Goal: Use online tool/utility: Utilize a website feature to perform a specific function

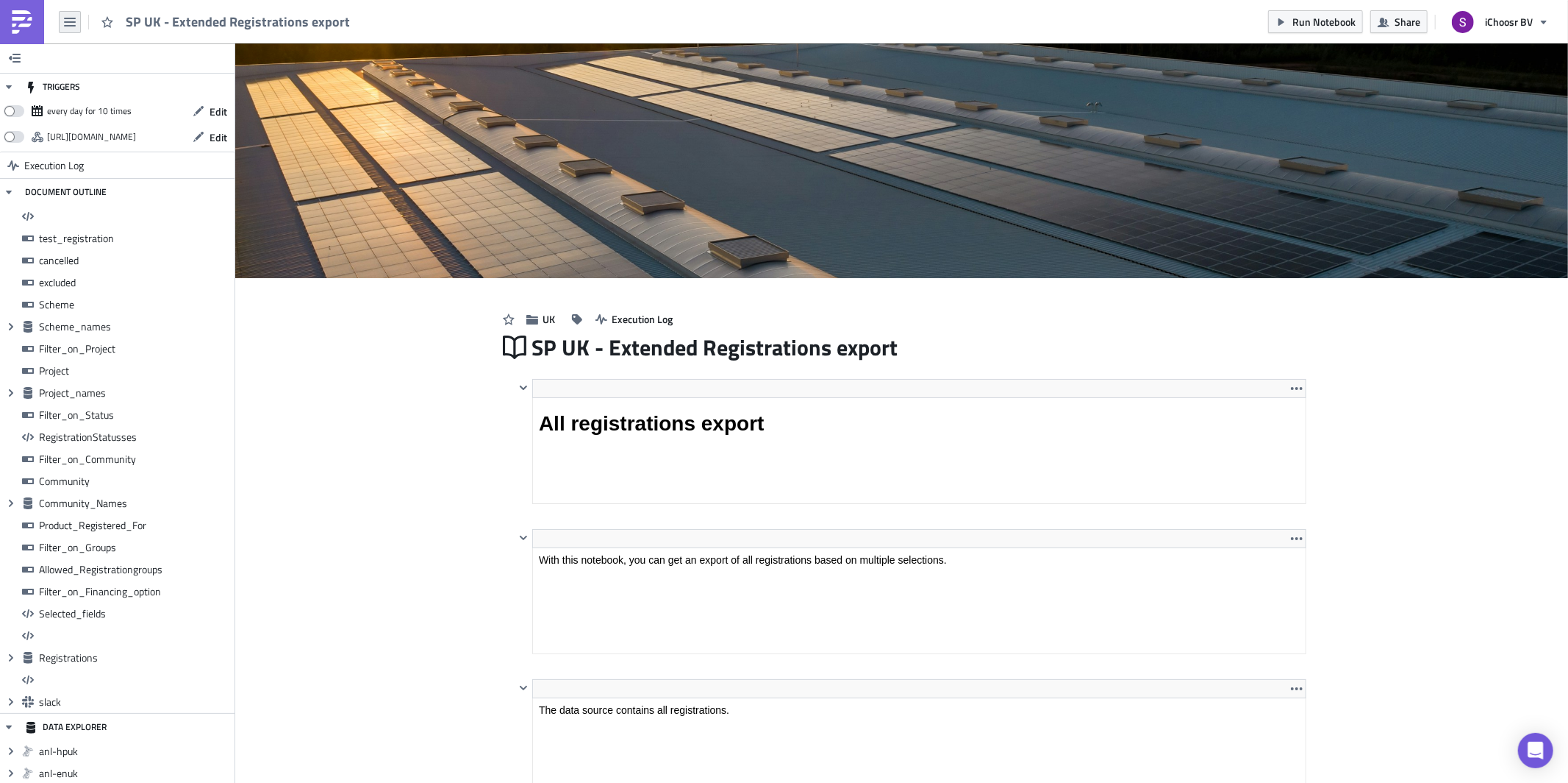
click at [68, 24] on icon "button" at bounding box center [70, 22] width 12 height 9
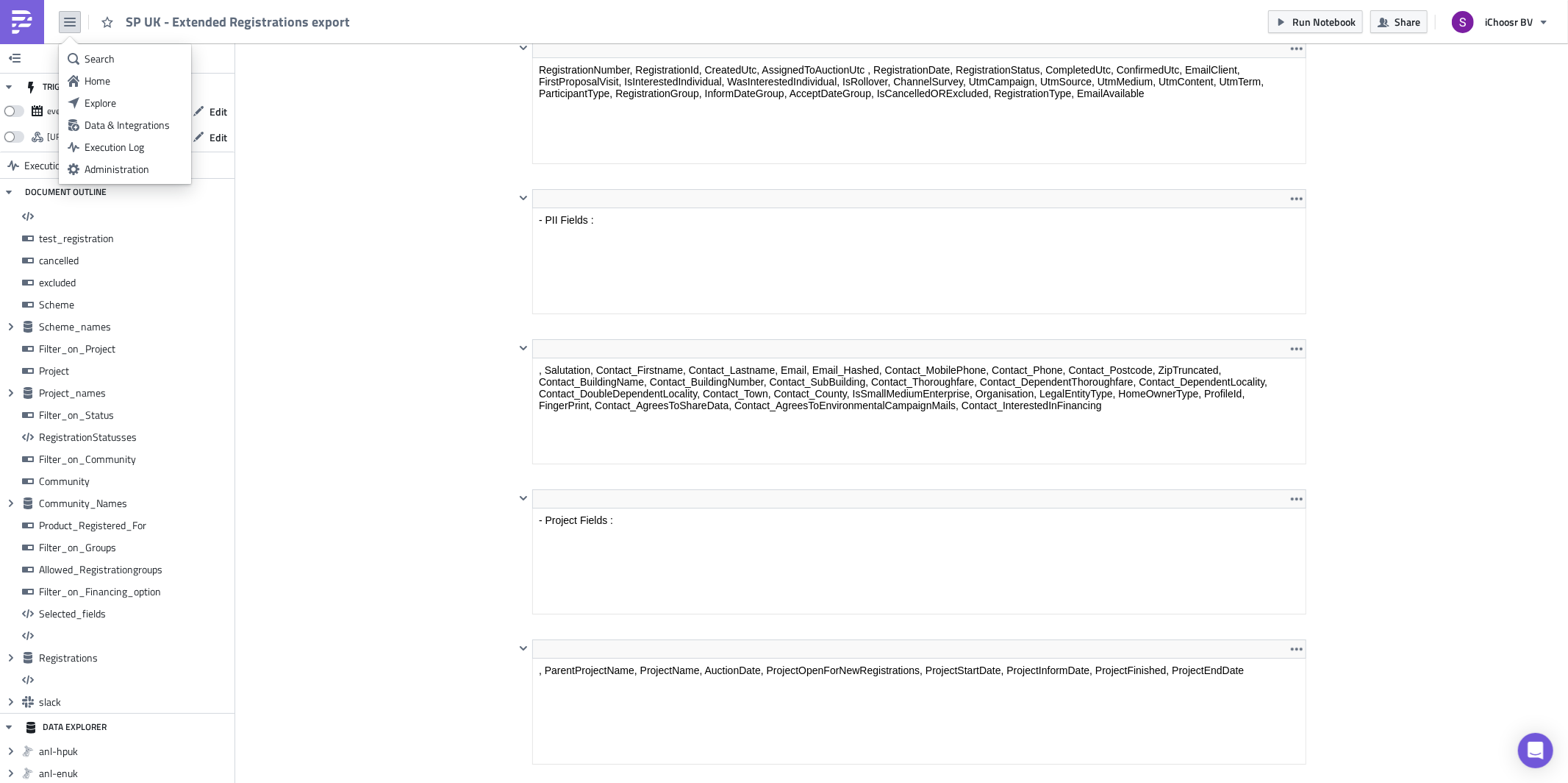
click at [23, 39] on link at bounding box center [22, 22] width 44 height 44
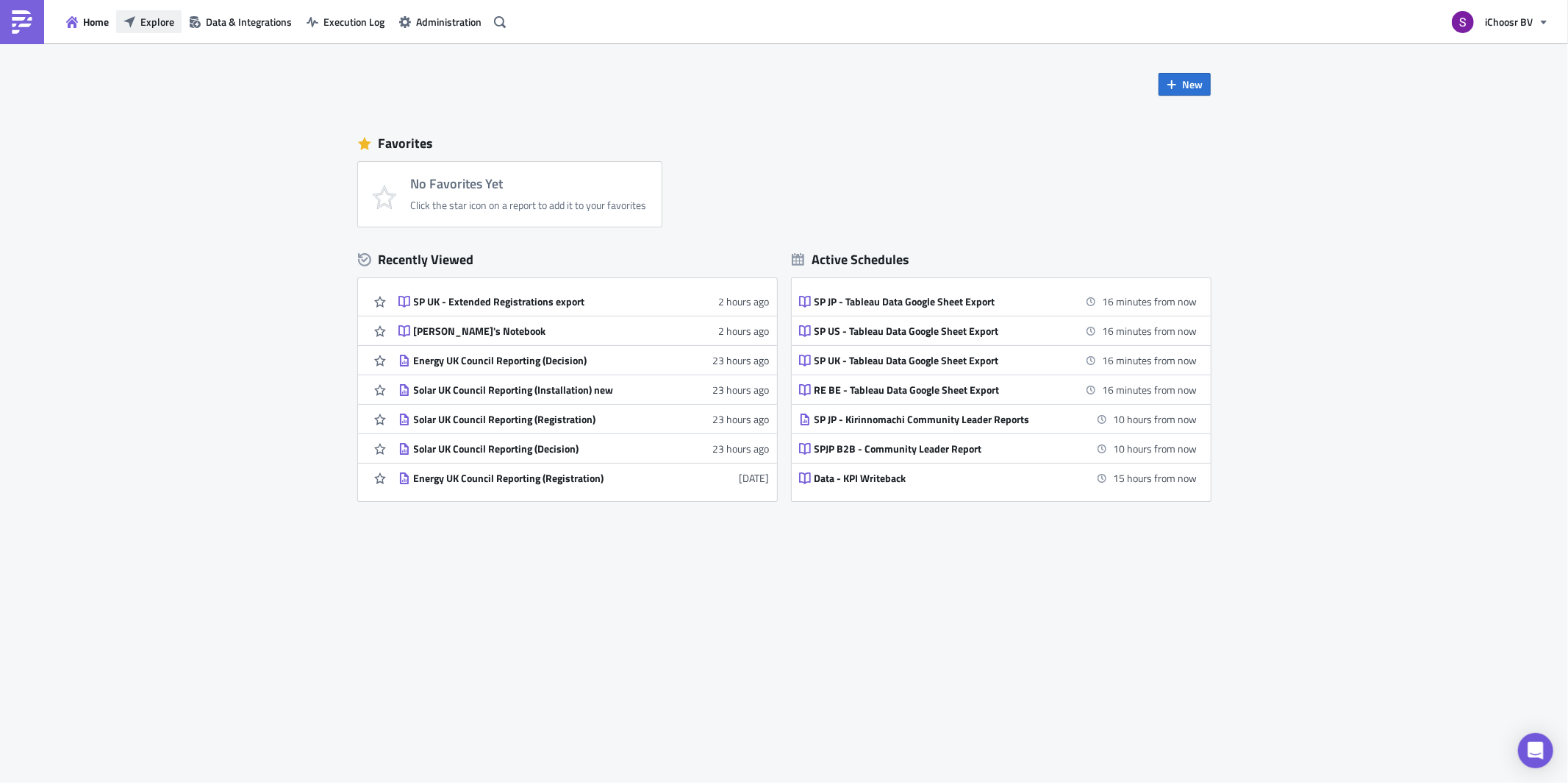
click at [149, 21] on span "Explore" at bounding box center [157, 22] width 34 height 15
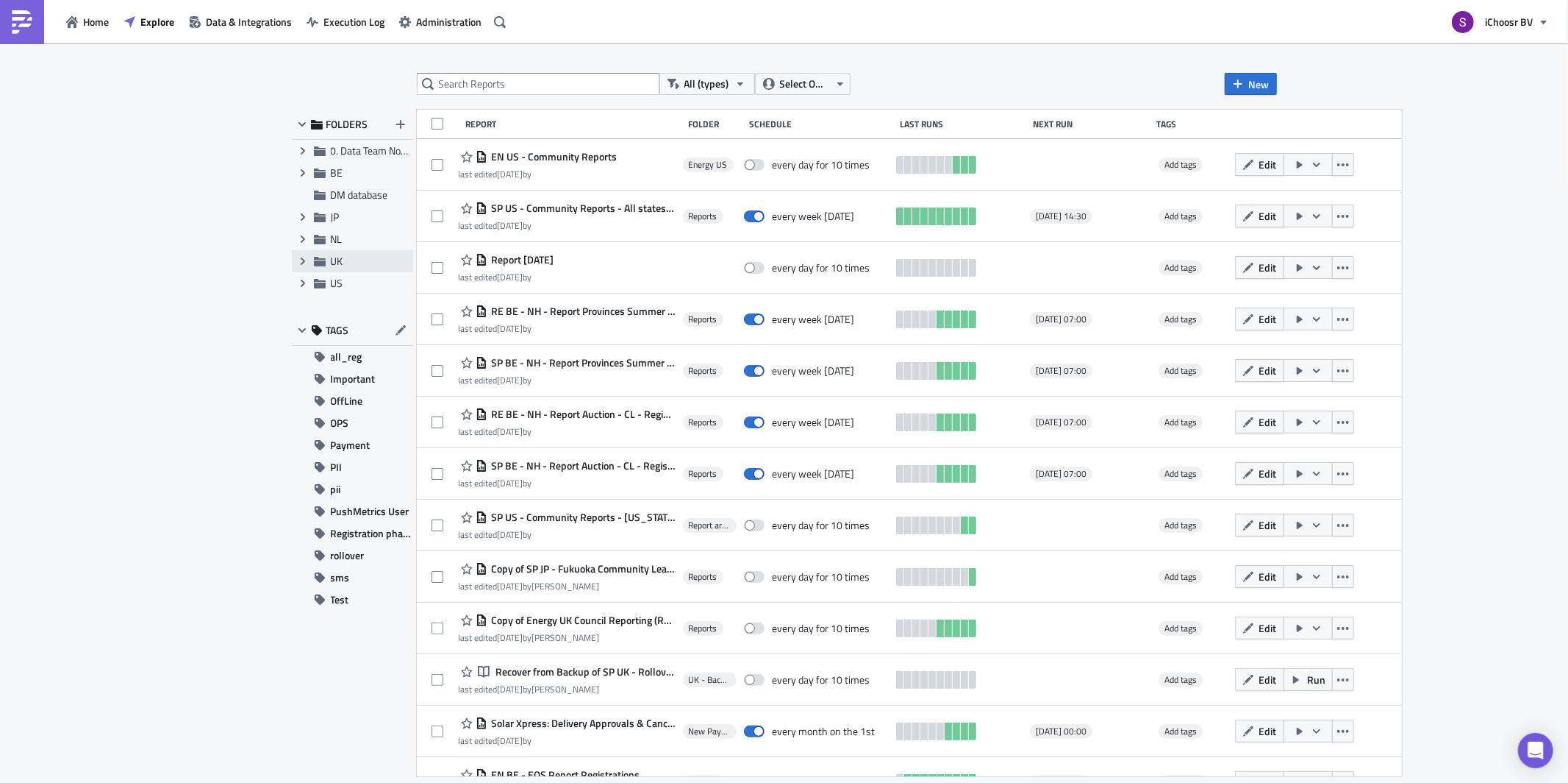
click at [321, 263] on icon at bounding box center [319, 261] width 12 height 9
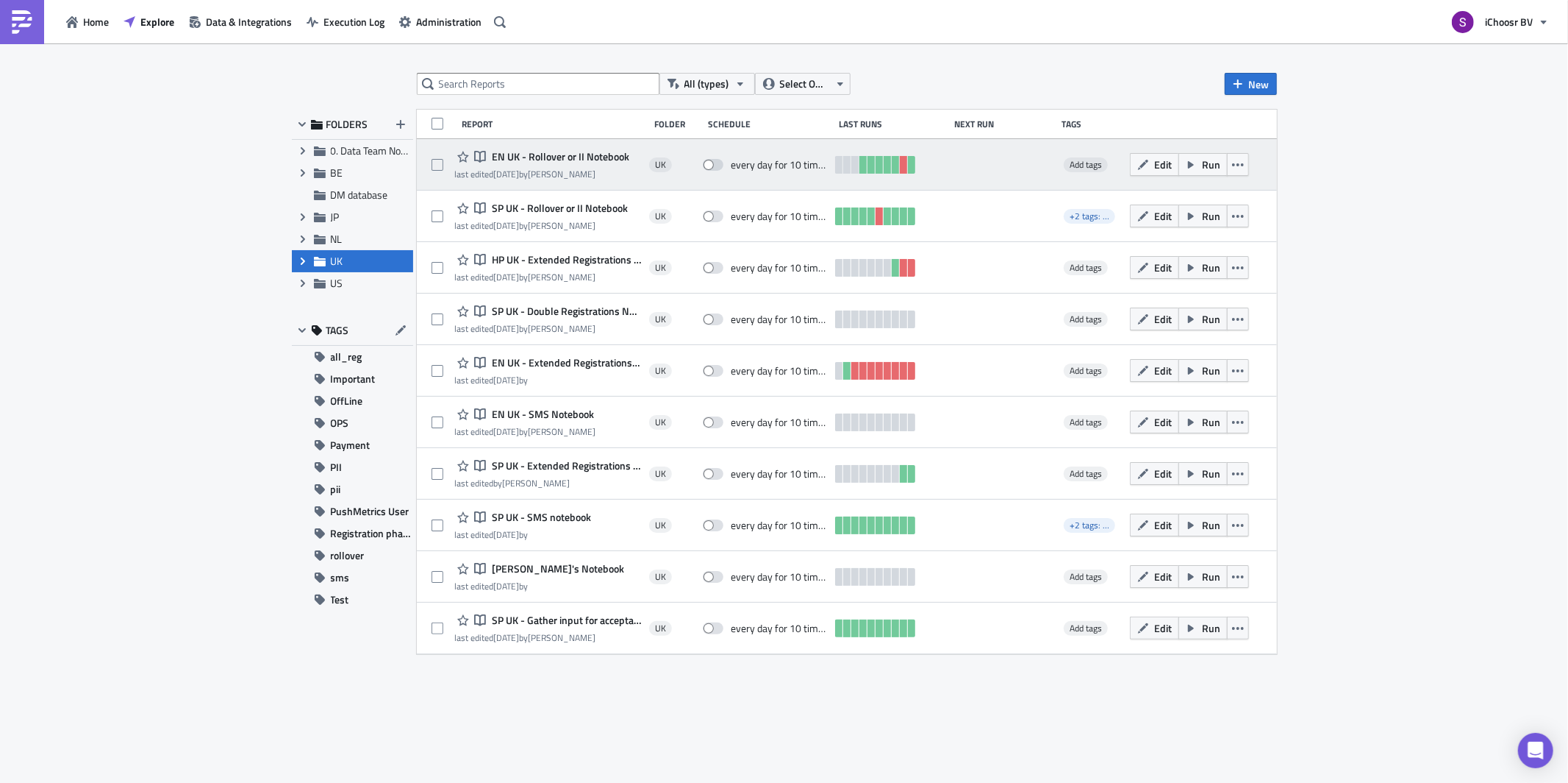
click at [530, 158] on span "EN UK - Rollover or II Notebook" at bounding box center [559, 157] width 141 height 13
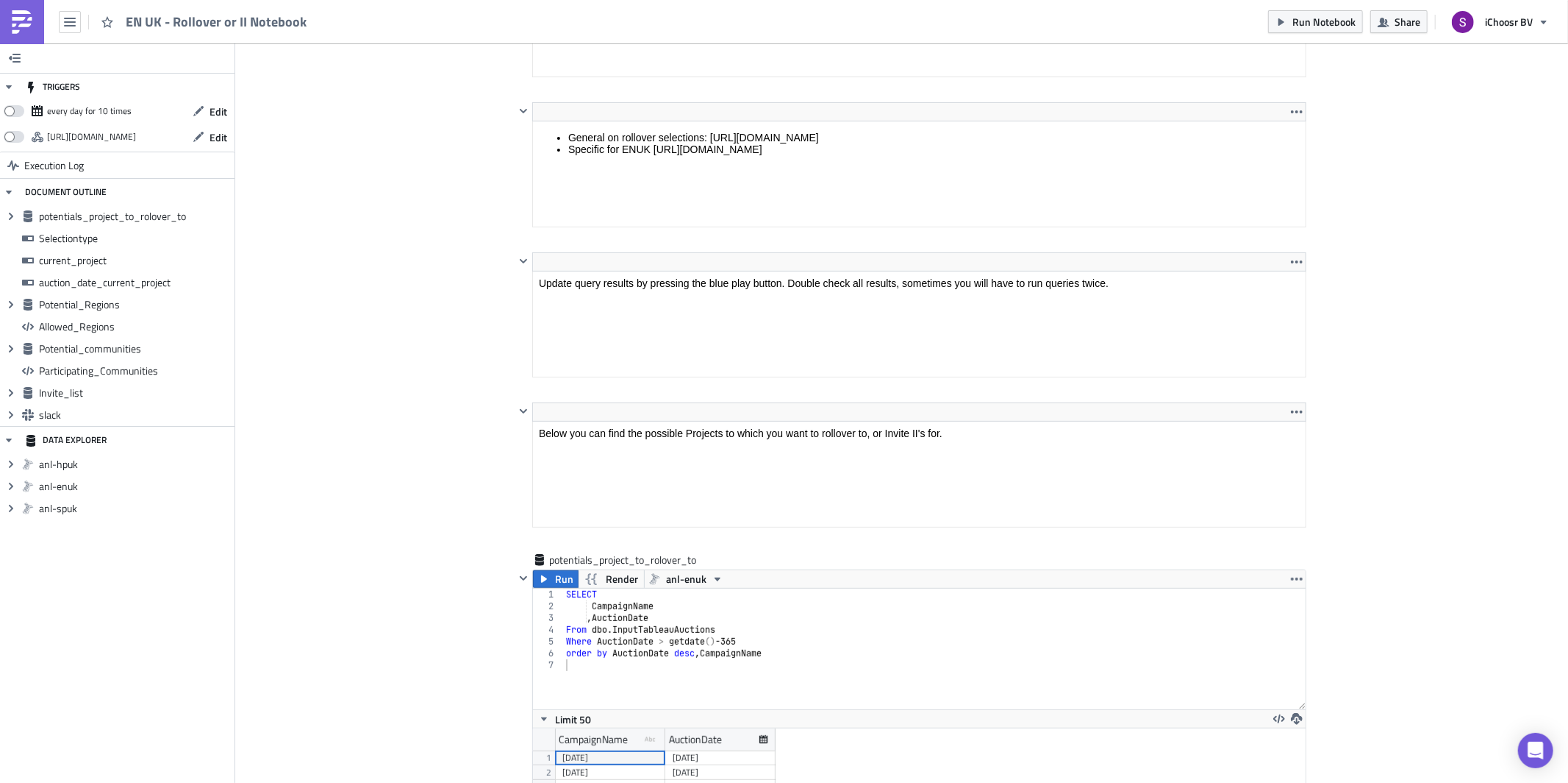
scroll to position [436, 0]
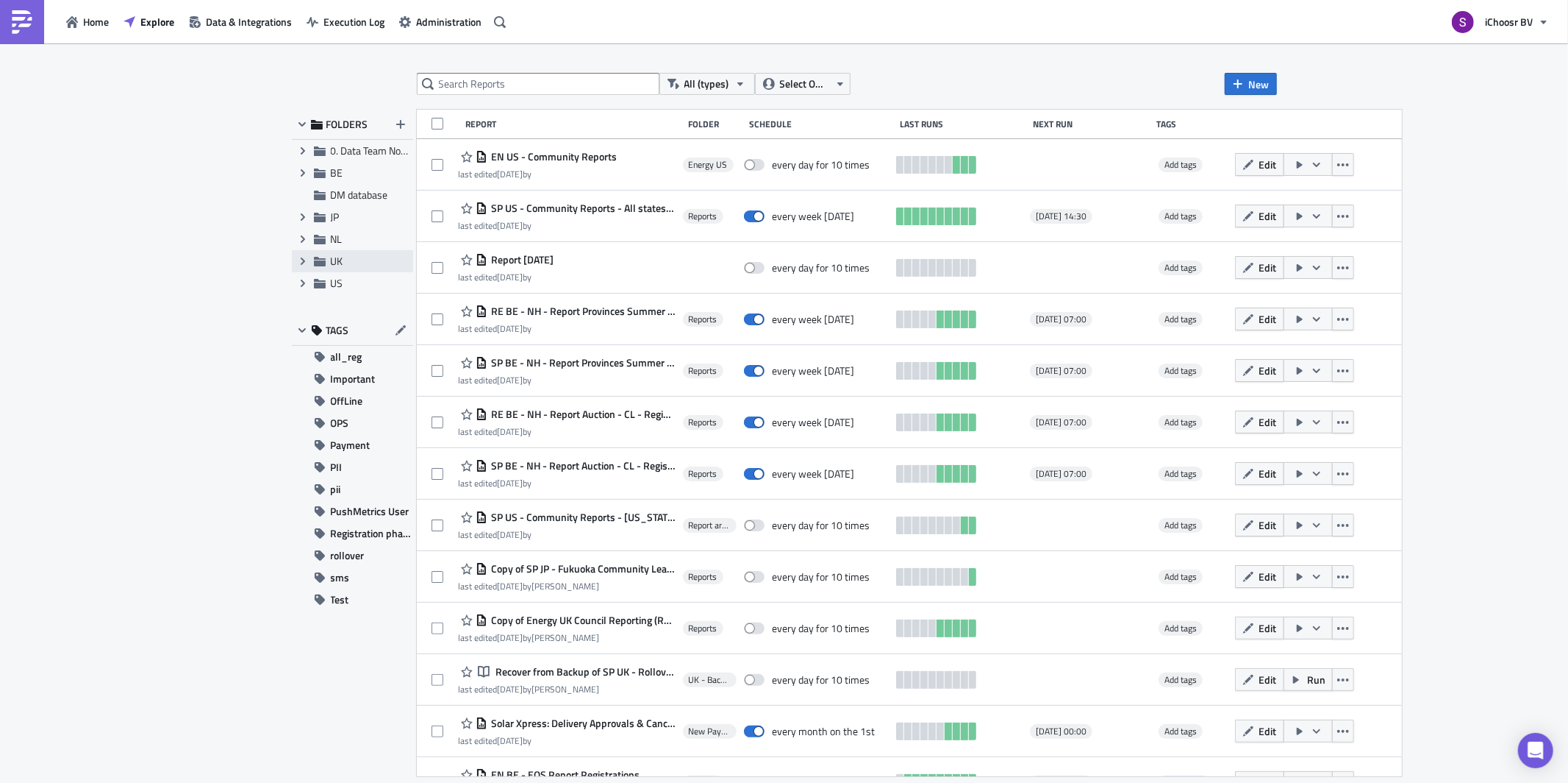
click at [331, 254] on span "UK" at bounding box center [336, 260] width 13 height 15
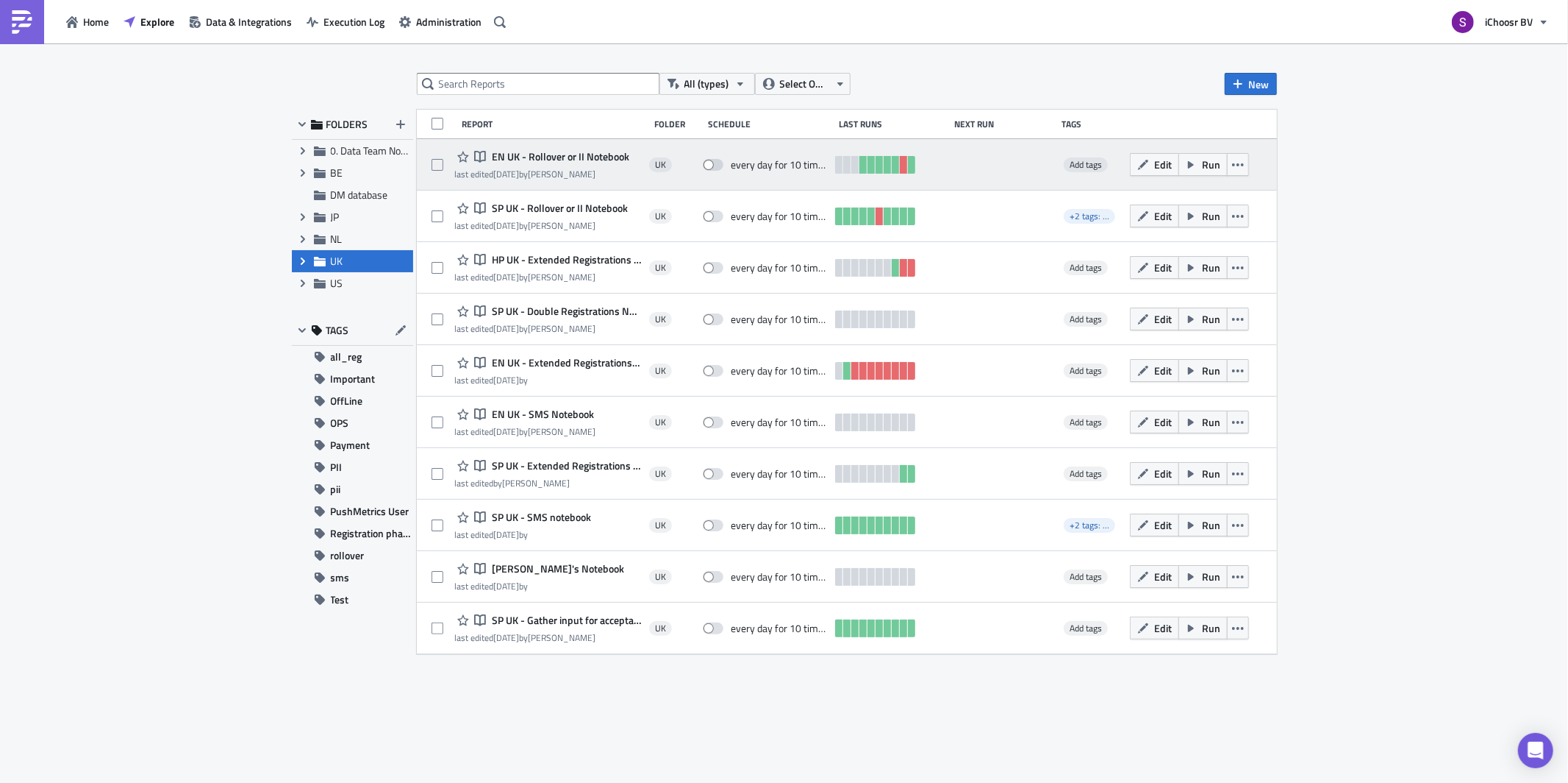
click at [529, 157] on span "EN UK - Rollover or II Notebook" at bounding box center [559, 157] width 141 height 13
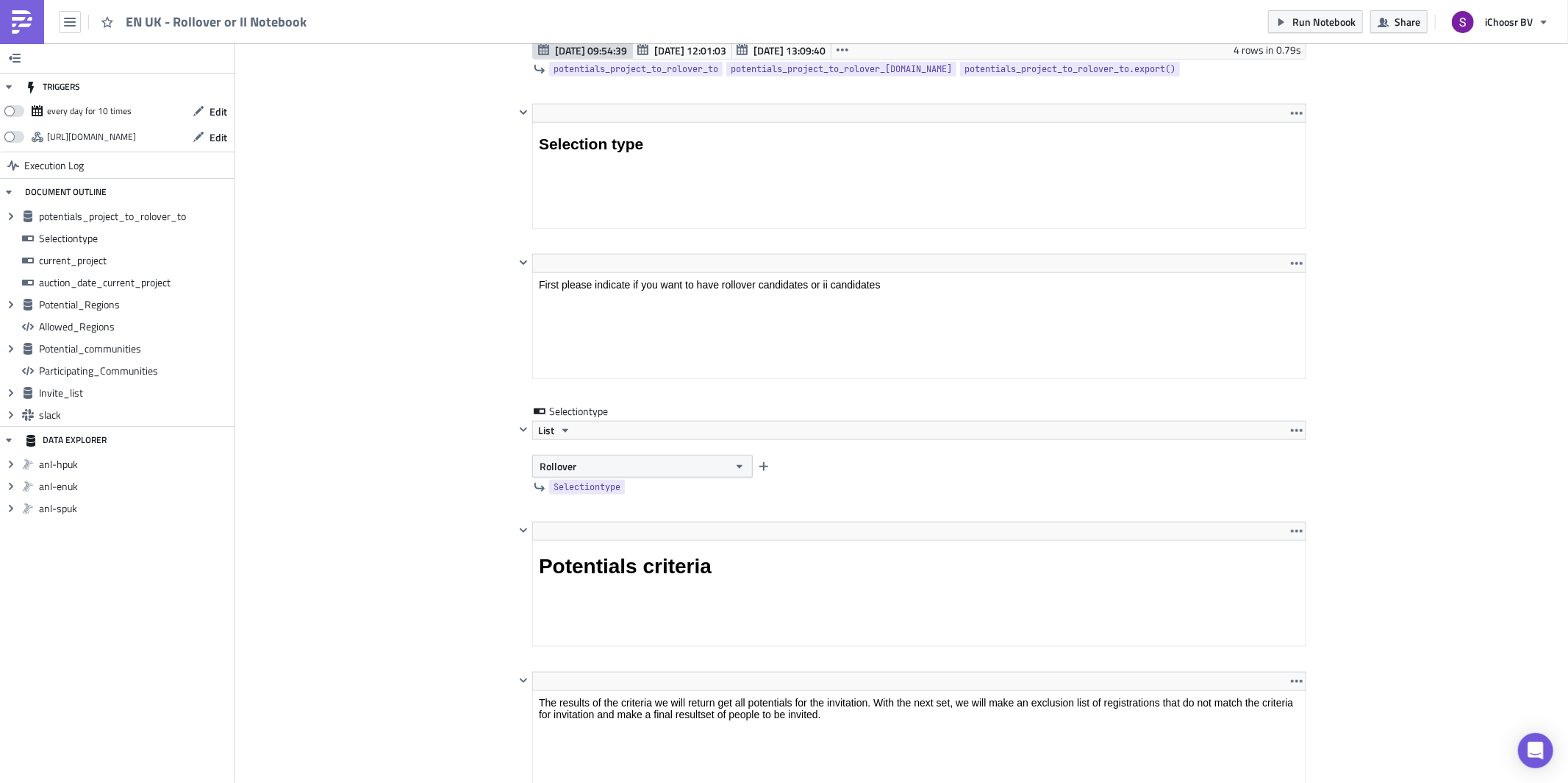
scroll to position [1296, 0]
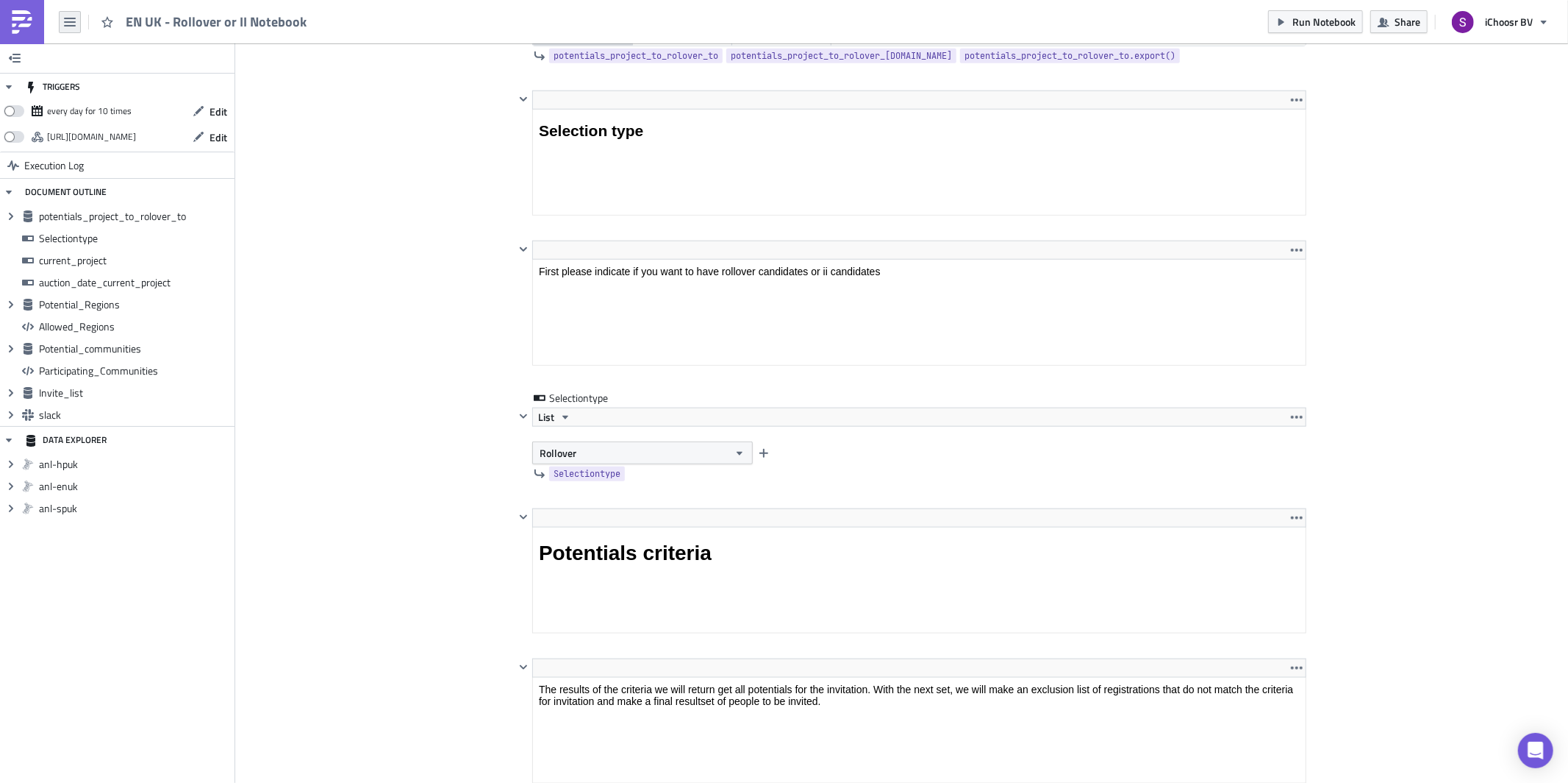
click at [66, 19] on icon "button" at bounding box center [70, 22] width 12 height 12
click at [81, 56] on link "Search" at bounding box center [124, 59] width 125 height 22
click at [23, 18] on body "EN UK - Rollover or II Notebook Run Notebook Share iChoosr BV TRIGGERS every da…" at bounding box center [784, 392] width 1568 height 785
click at [23, 18] on img at bounding box center [22, 22] width 23 height 23
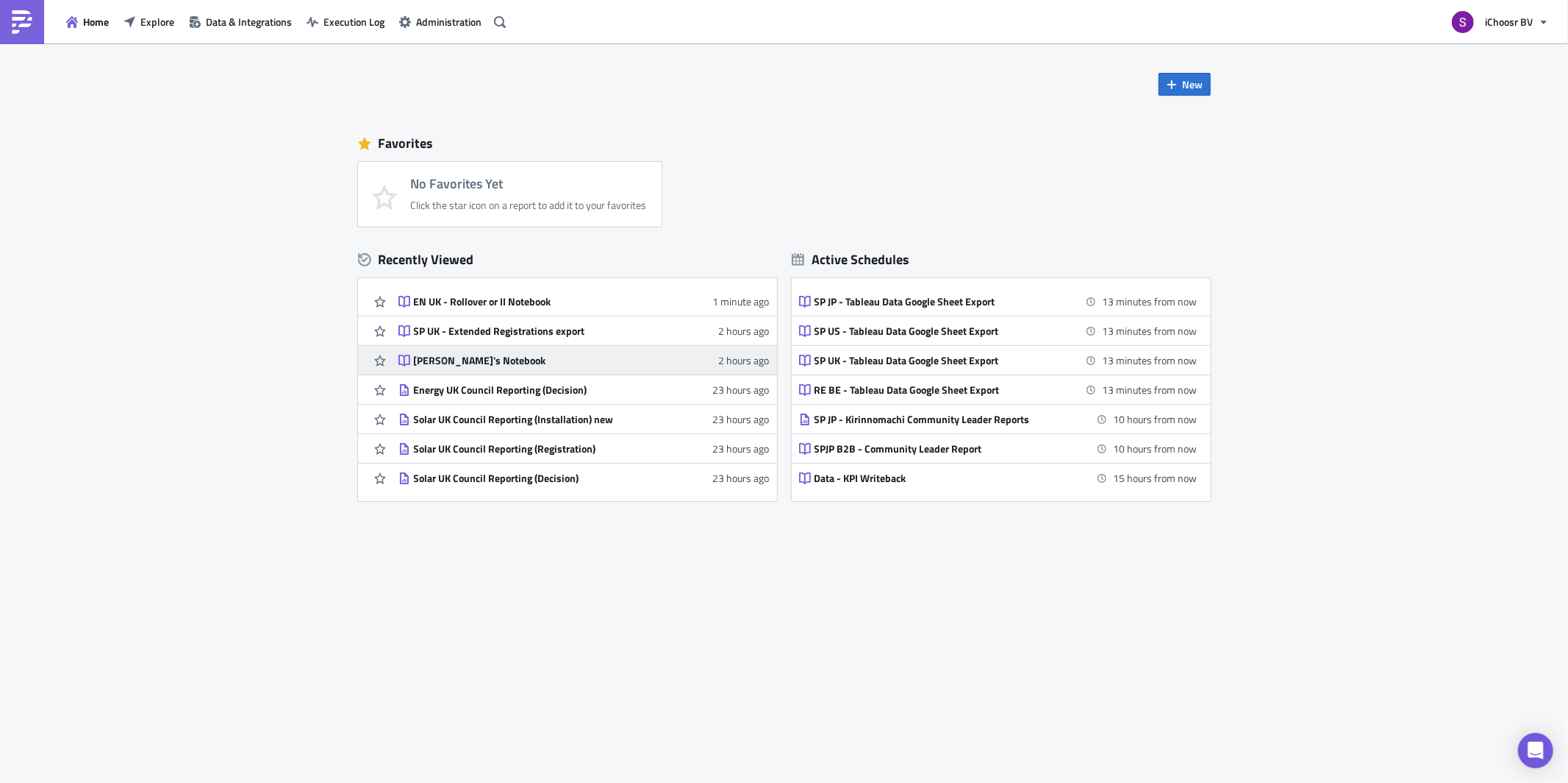
click at [475, 366] on div "[PERSON_NAME]'s Notebook" at bounding box center [542, 361] width 258 height 13
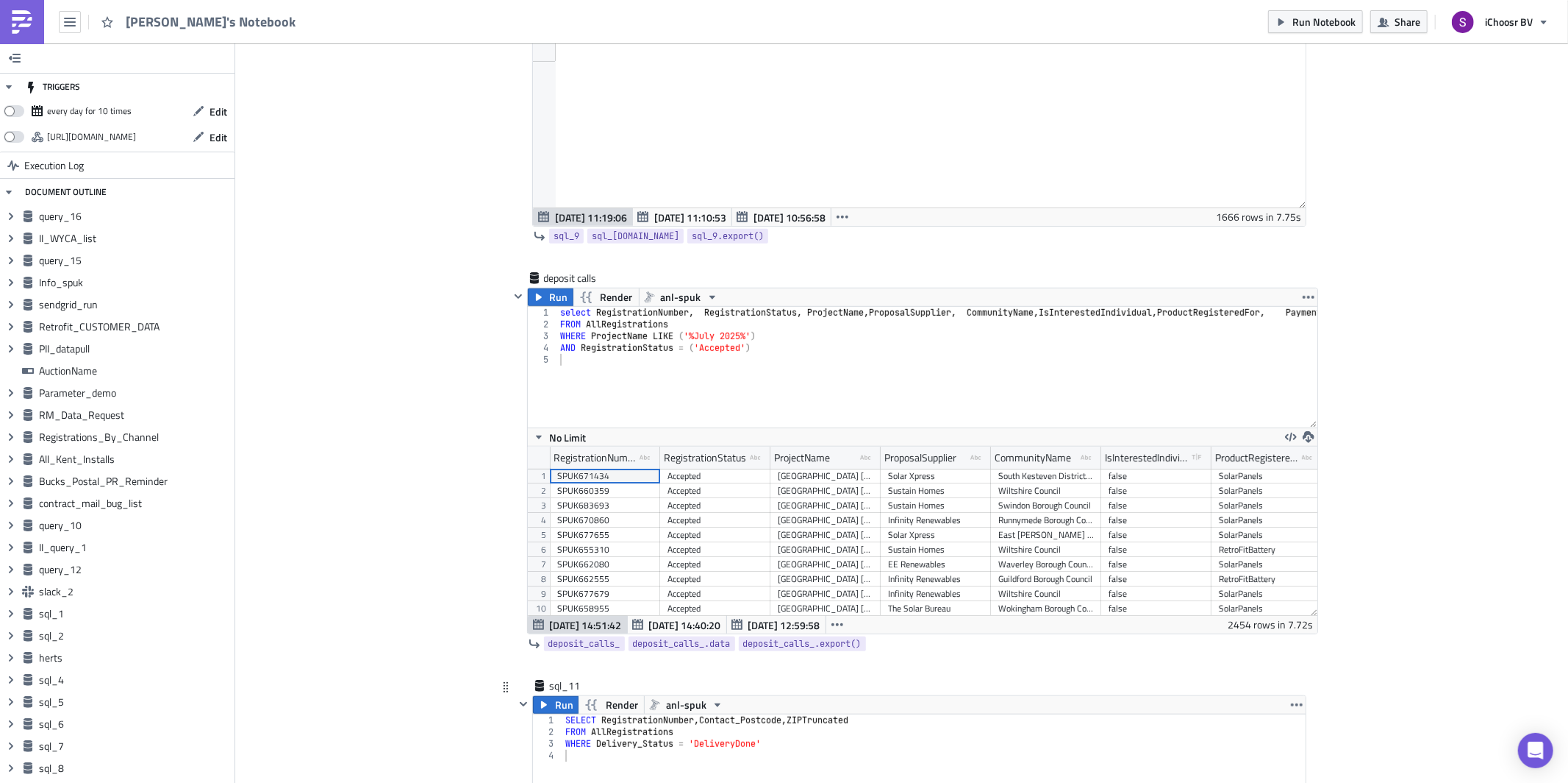
scroll to position [10513, 0]
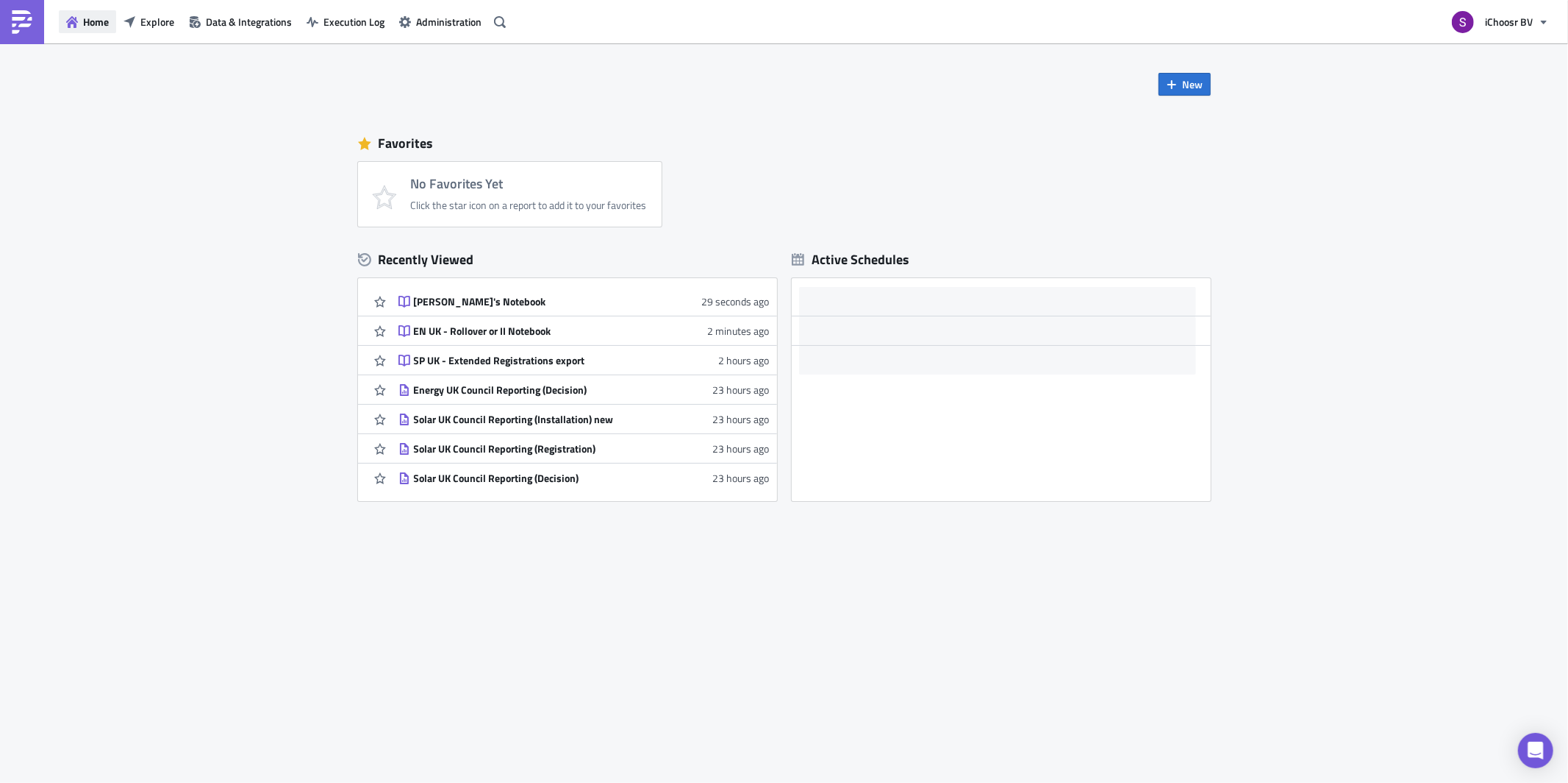
click at [76, 23] on icon "button" at bounding box center [72, 22] width 12 height 12
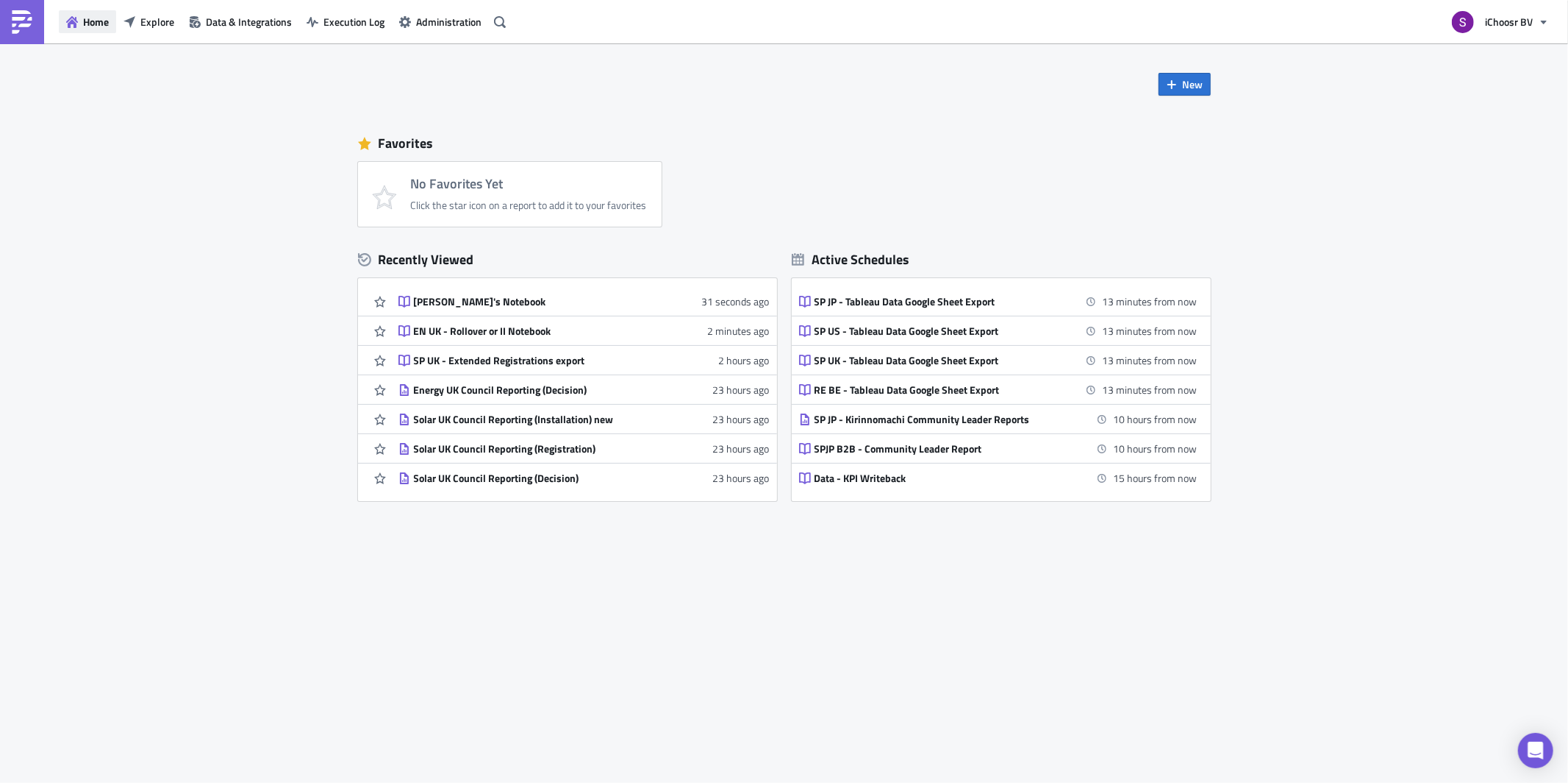
click at [98, 21] on span "Home" at bounding box center [96, 22] width 26 height 15
click at [37, 23] on link at bounding box center [22, 22] width 44 height 44
click at [17, 19] on img at bounding box center [22, 22] width 23 height 23
click at [81, 12] on button "Home" at bounding box center [87, 21] width 57 height 23
click at [148, 36] on div "Home Explore Data & Integrations Execution Log Administration" at bounding box center [255, 22] width 511 height 44
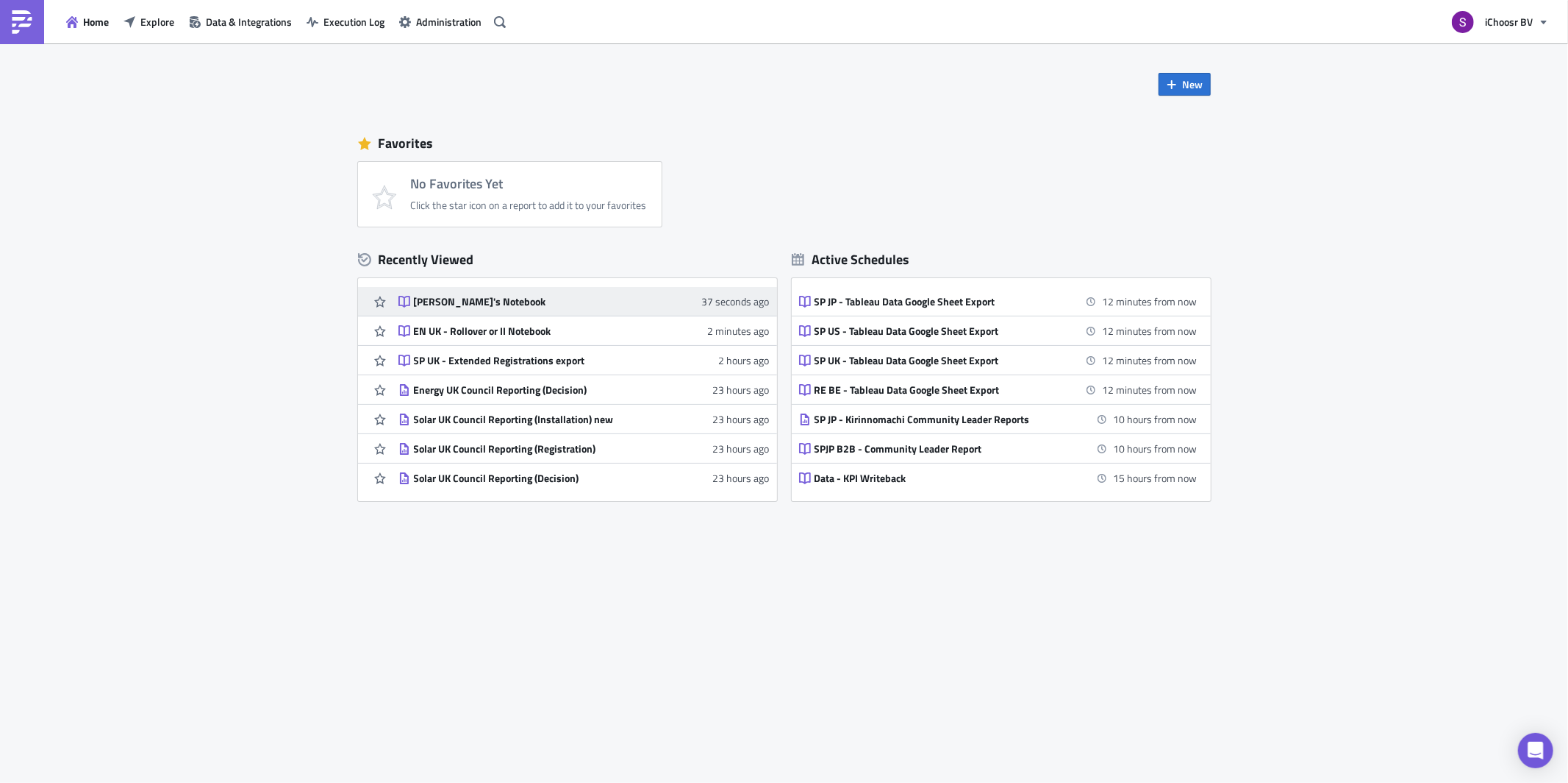
click at [547, 304] on div "[PERSON_NAME]'s Notebook" at bounding box center [542, 301] width 258 height 13
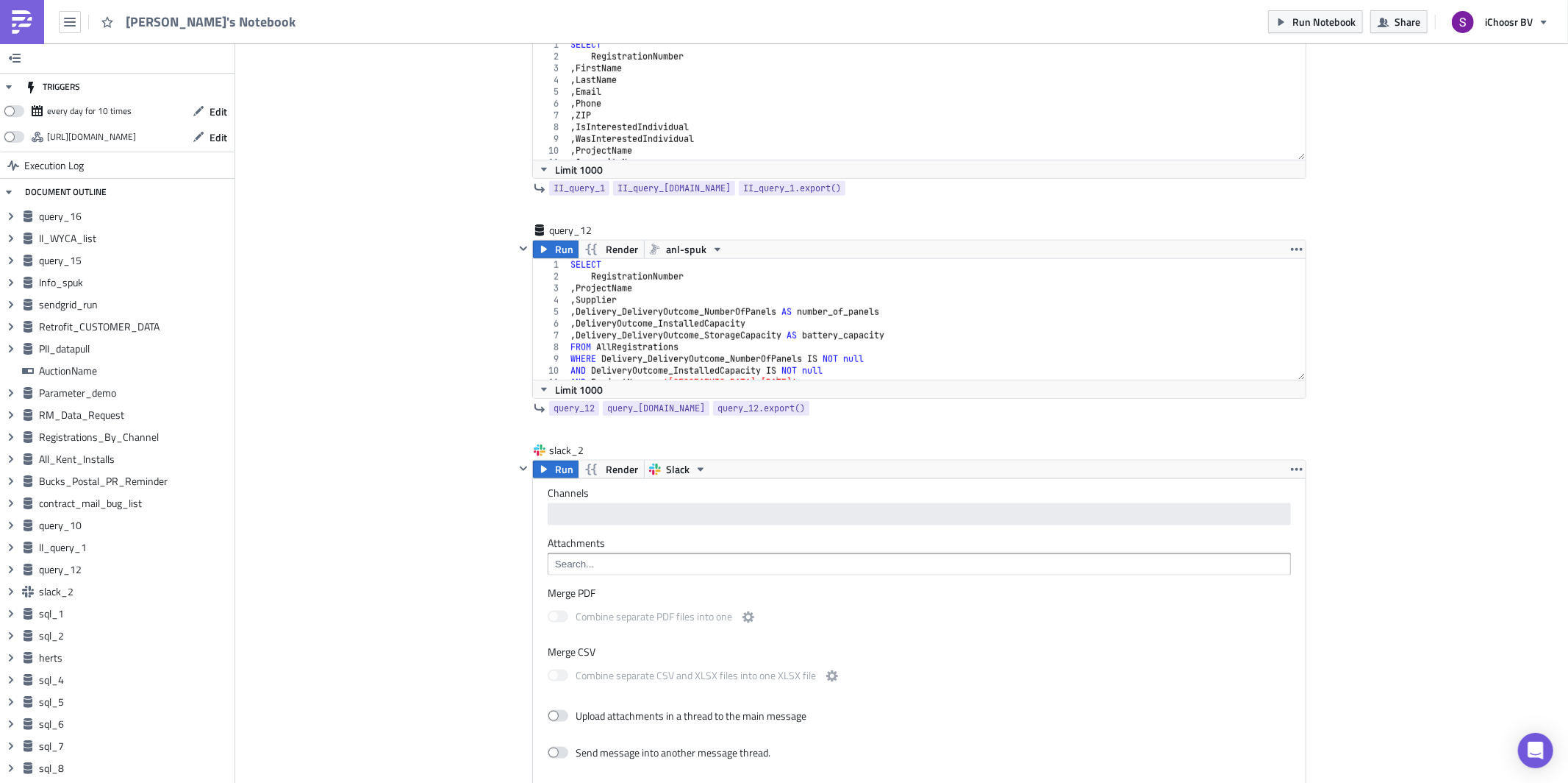
scroll to position [73385, 72739]
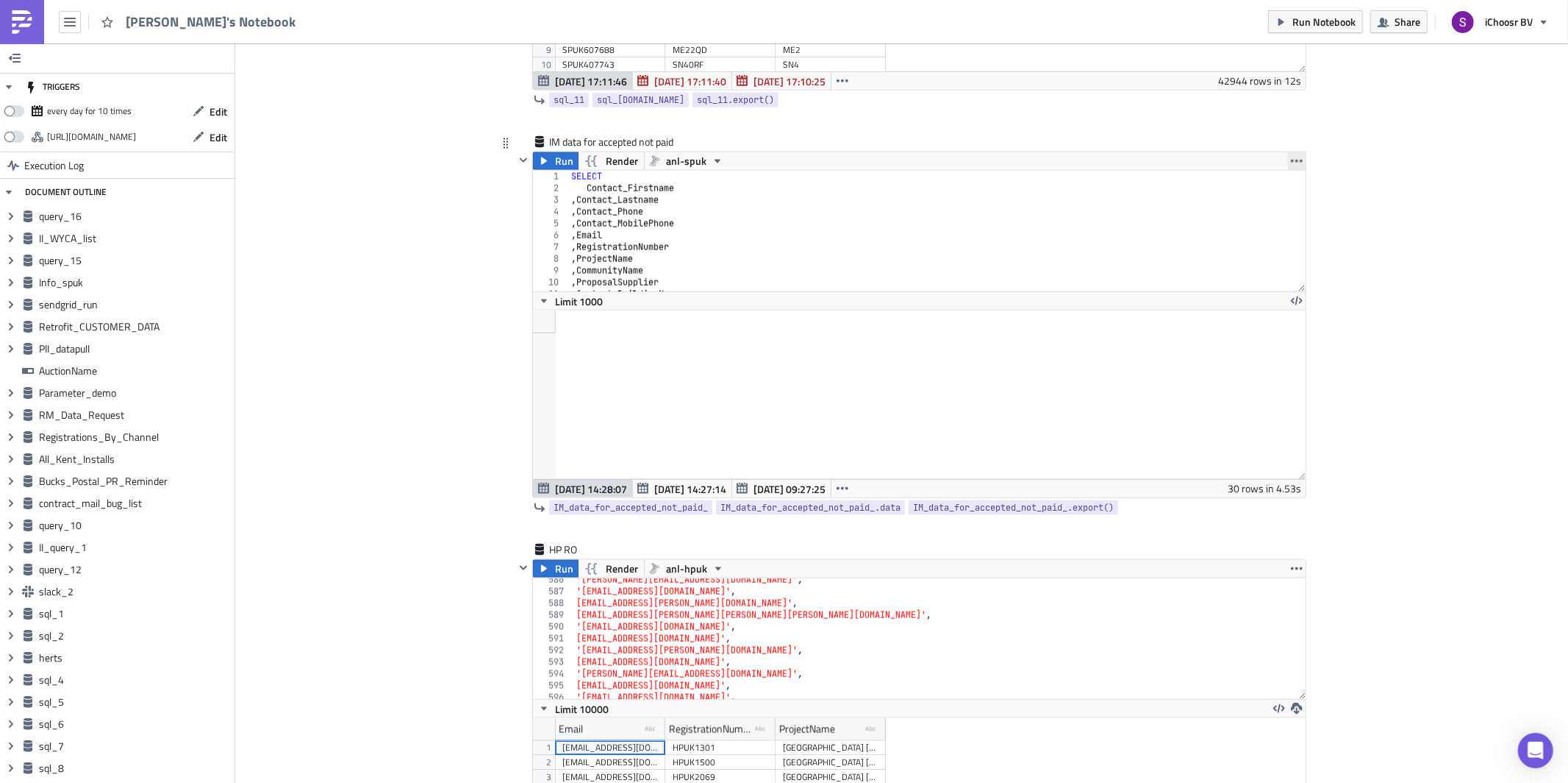
click at [1289, 170] on button "button" at bounding box center [1297, 160] width 18 height 18
click at [1269, 203] on div "Duplicate" at bounding box center [1305, 206] width 98 height 15
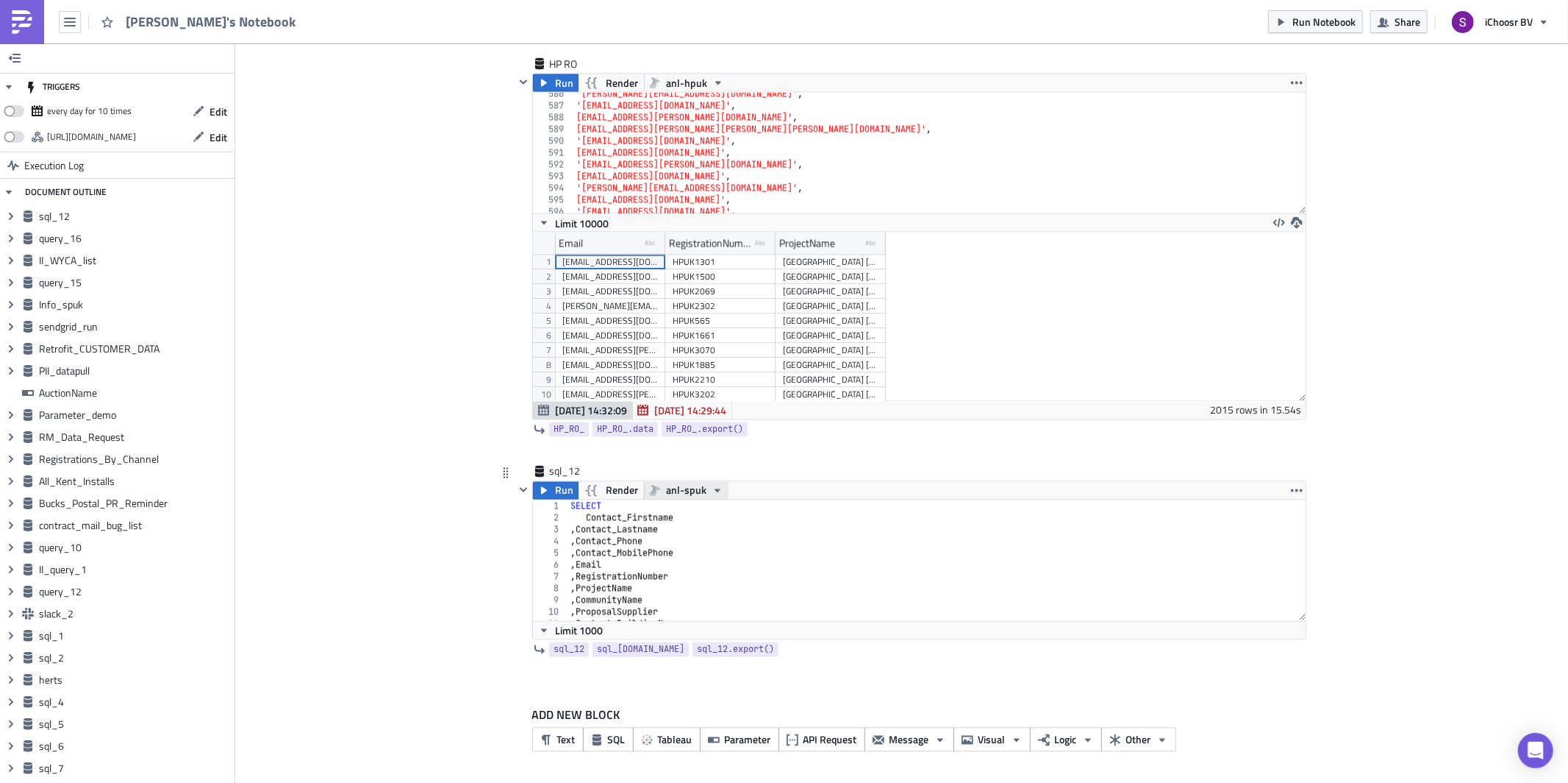
click at [700, 489] on span "anl-spuk" at bounding box center [686, 490] width 40 height 18
click at [710, 537] on div "anl-enuk" at bounding box center [721, 537] width 105 height 15
click at [606, 515] on div "SELECT Contact_Firstname , Contact_Lastname , Contact_Phone , Contact_MobilePho…" at bounding box center [936, 572] width 737 height 144
click at [572, 515] on div "SELECT Contact_Firstname , Contact_Lastname , Contact_Phone , Contact_MobilePho…" at bounding box center [936, 572] width 737 height 144
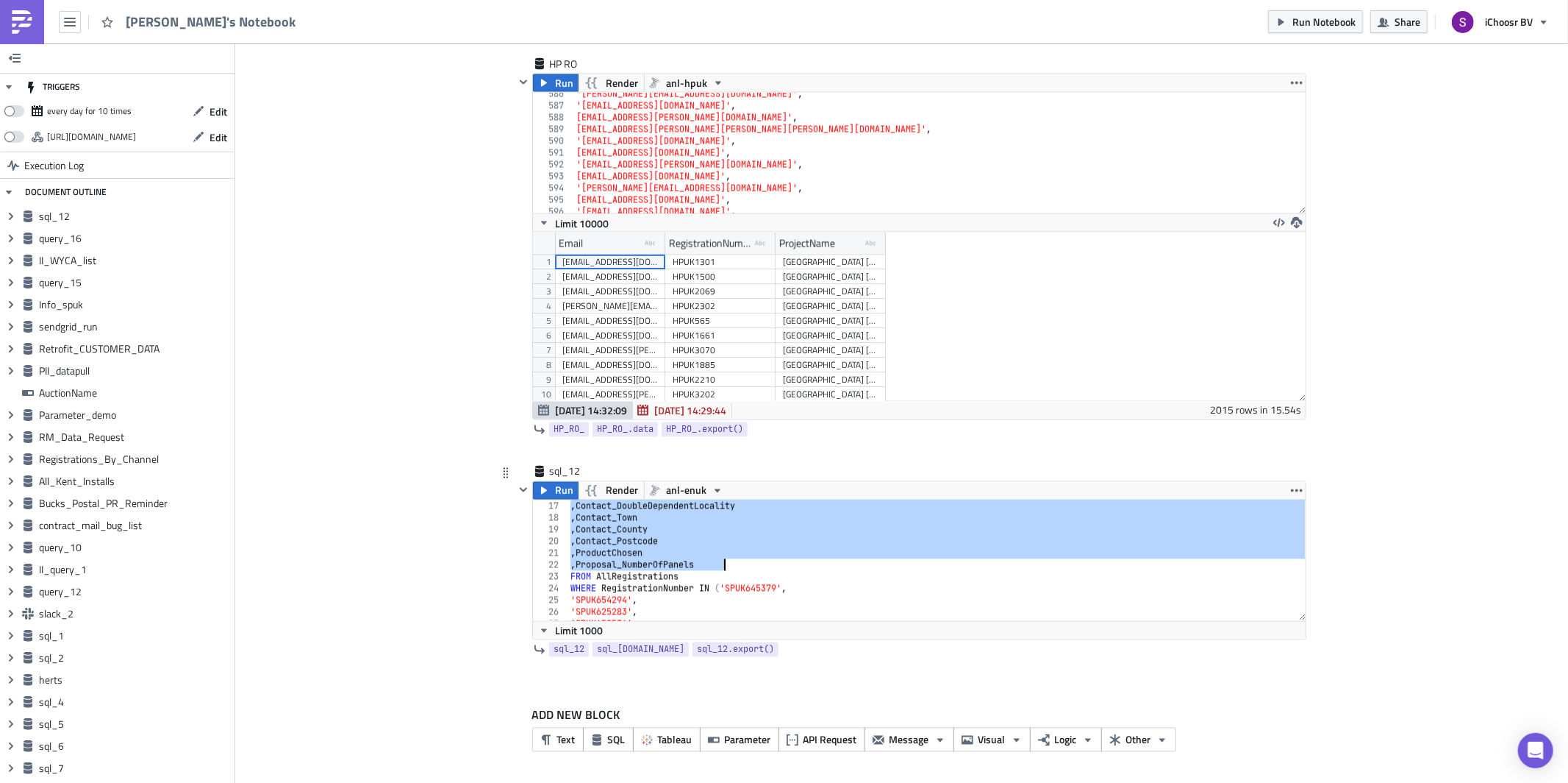
drag, startPoint x: 572, startPoint y: 515, endPoint x: 738, endPoint y: 570, distance: 174.9
click at [738, 570] on div ", Contact_DoubleDependentLocality , Contact_Town , Contact_County , Contact_Pos…" at bounding box center [936, 572] width 737 height 144
type textarea ", ProductChosen , Proposal_NumberOfPanels"
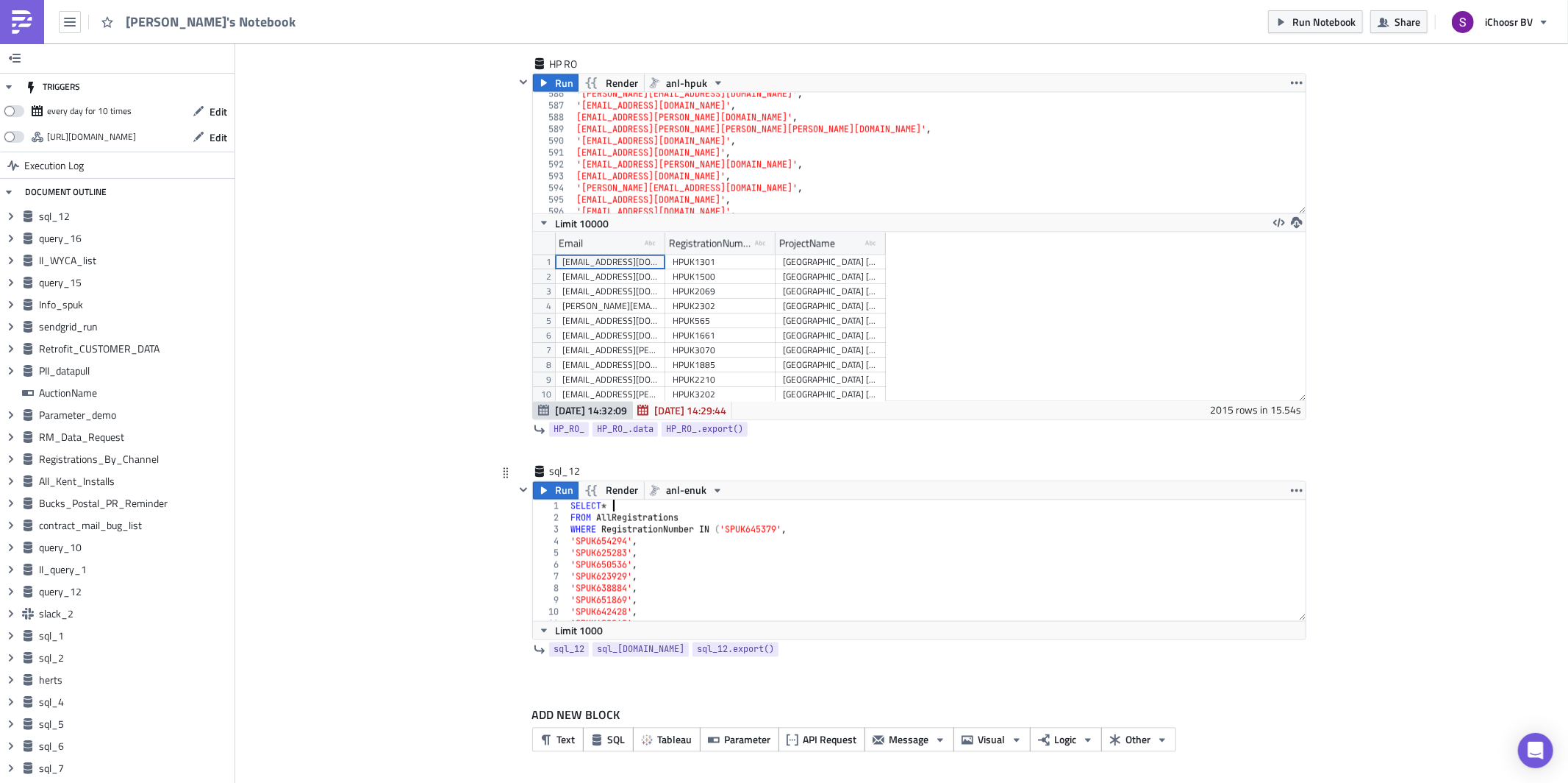
click at [568, 531] on div "3" at bounding box center [550, 530] width 35 height 12
click at [571, 530] on div "SELECT * FROM AllRegistrations WHERE RegistrationNumber IN ( 'SPUK645379' , 'SP…" at bounding box center [936, 572] width 737 height 144
type textarea "WHERE RegistrationNumber IN ('SPUK645379',"
